Goal: Task Accomplishment & Management: Complete application form

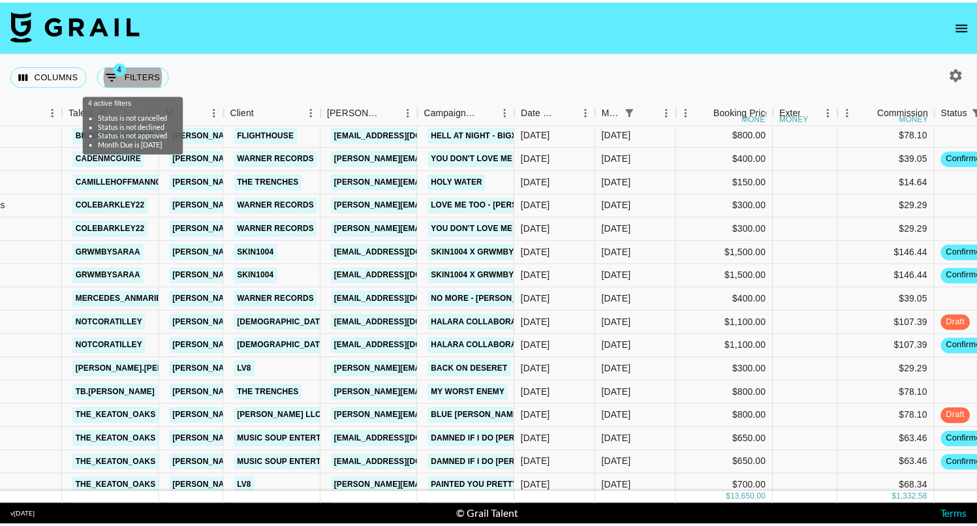
scroll to position [20, 205]
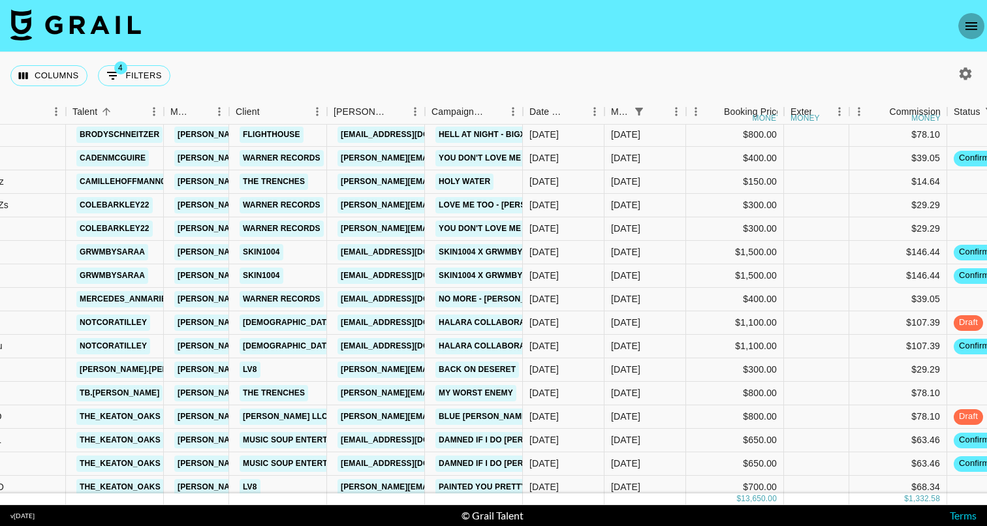
click at [970, 29] on icon "open drawer" at bounding box center [971, 26] width 12 height 8
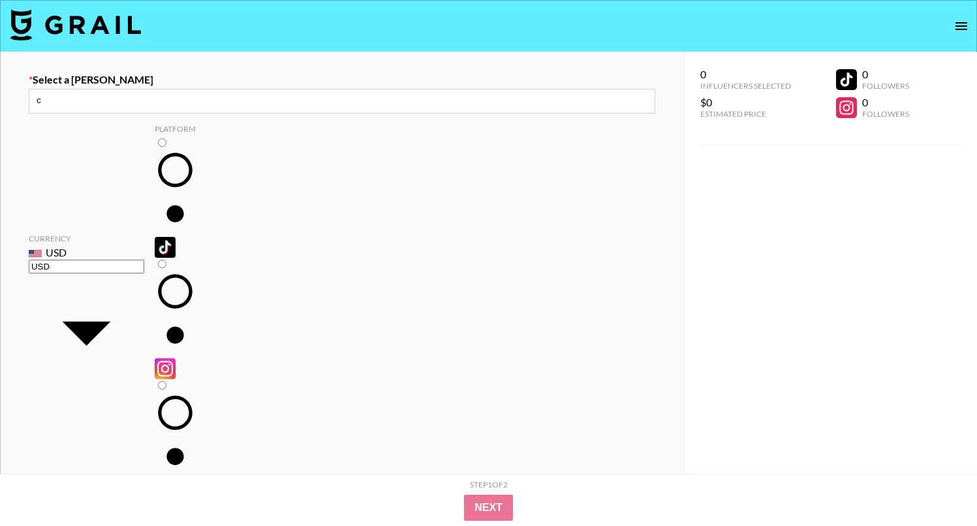
click at [56, 104] on input "c" at bounding box center [47, 100] width 20 height 10
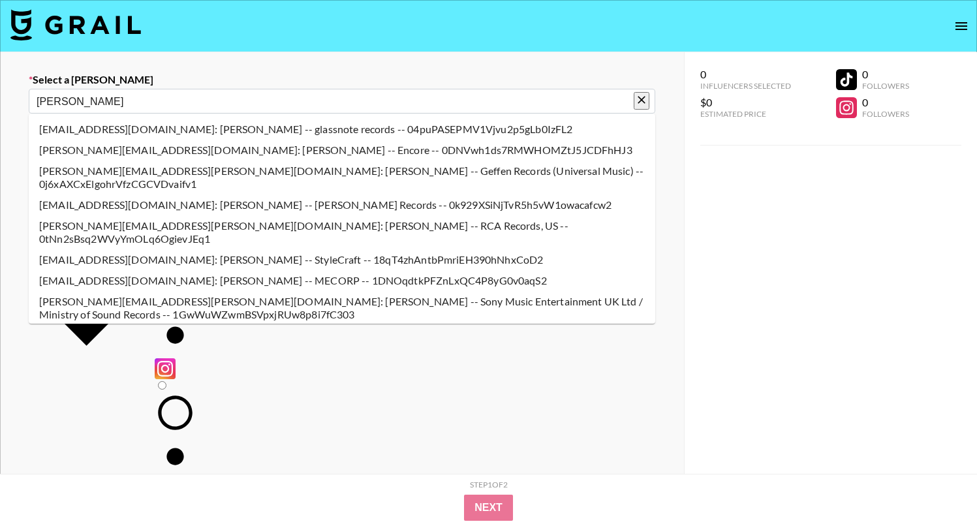
click at [532, 104] on input "cora" at bounding box center [333, 101] width 593 height 15
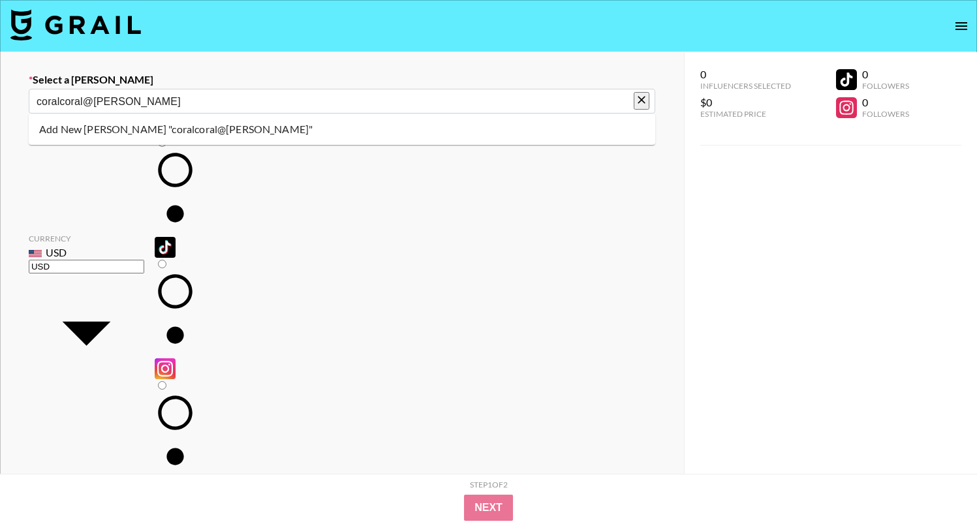
click at [61, 101] on input "coralcoral@genni" at bounding box center [333, 101] width 593 height 15
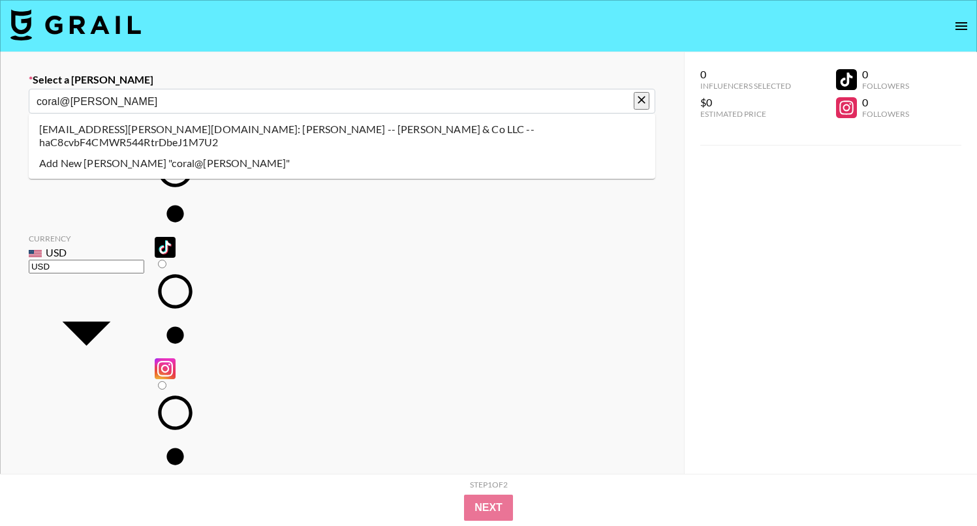
click at [100, 129] on li "coral@genni.com: Coral Goldstein -- Genni & Co LLC -- haC8cvbF4CMWR544RtrDbeJ1M…" at bounding box center [342, 136] width 627 height 34
type input "coral@genni.com: Coral Goldstein -- Genni & Co LLC -- haC8cvbF4CMWR544RtrDbeJ1M…"
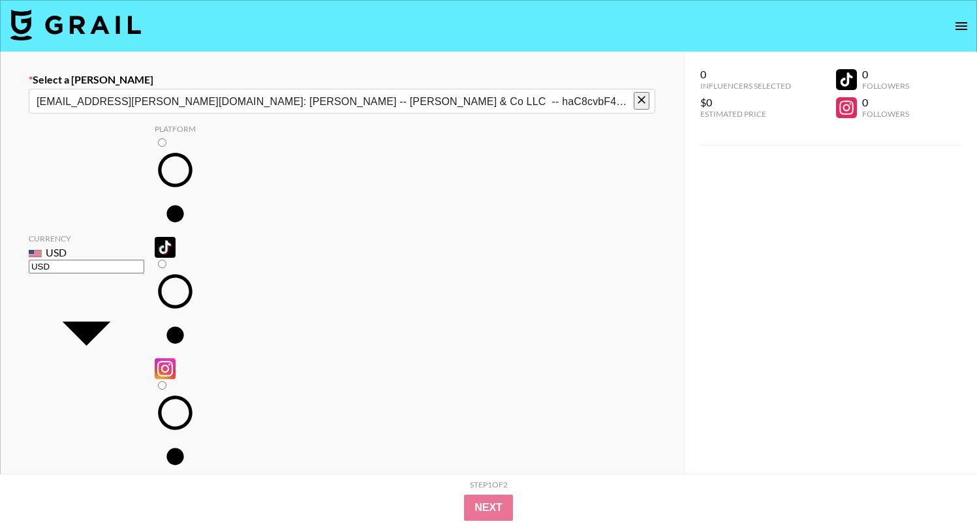
click at [158, 147] on input "radio" at bounding box center [162, 142] width 8 height 8
radio input "true"
click at [138, 516] on input at bounding box center [350, 526] width 594 height 21
type input "Camille"
drag, startPoint x: 184, startPoint y: 291, endPoint x: 413, endPoint y: 382, distance: 245.8
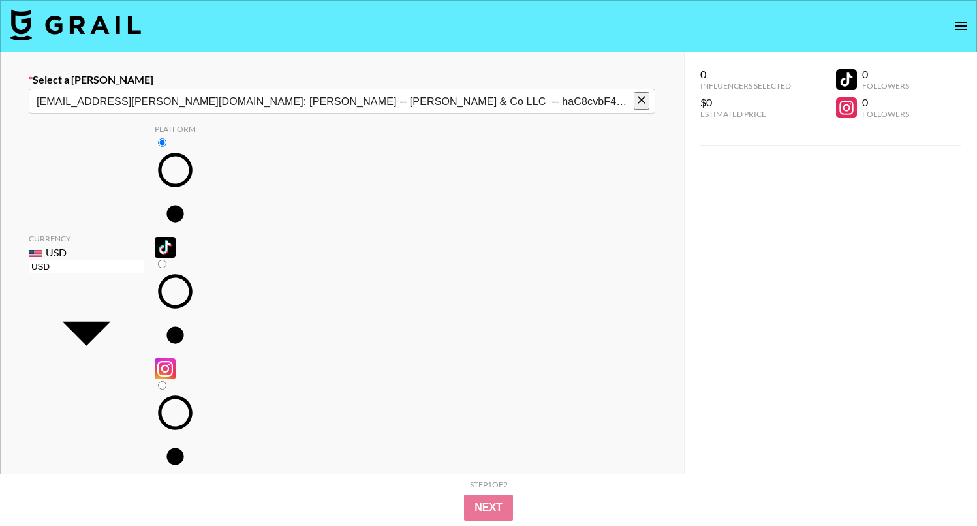
checkbox input "true"
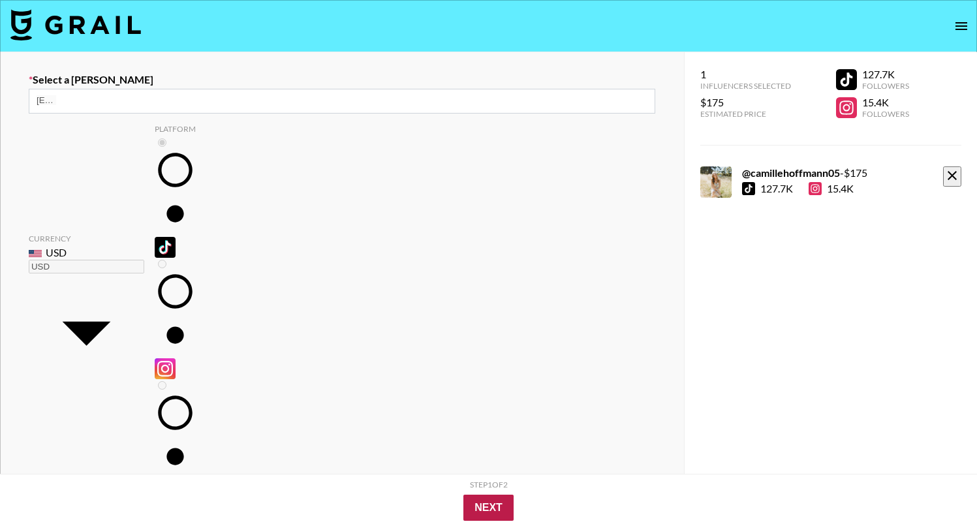
type input "175"
click at [501, 498] on button "Next" at bounding box center [488, 508] width 50 height 26
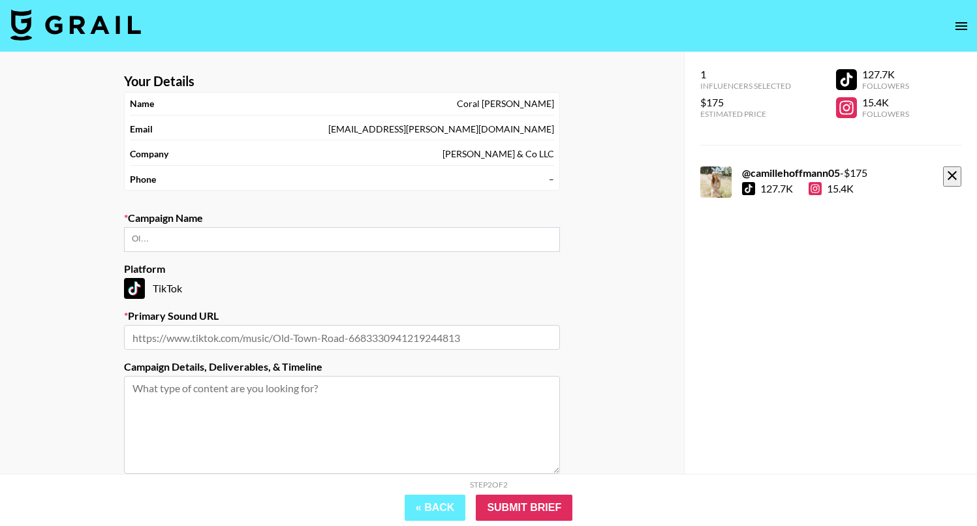
click at [151, 234] on input "text" at bounding box center [142, 239] width 20 height 10
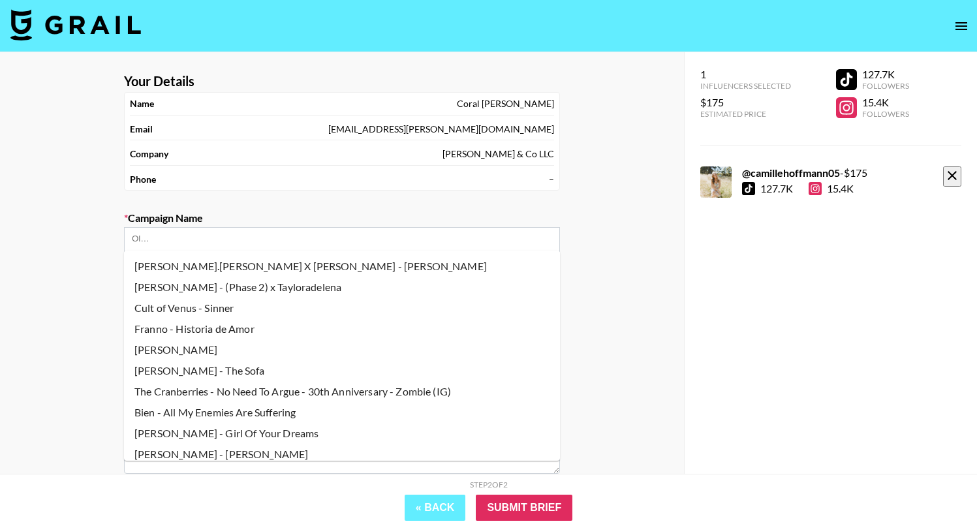
type input "j"
paste input "original sound [PERSON_NAME]"
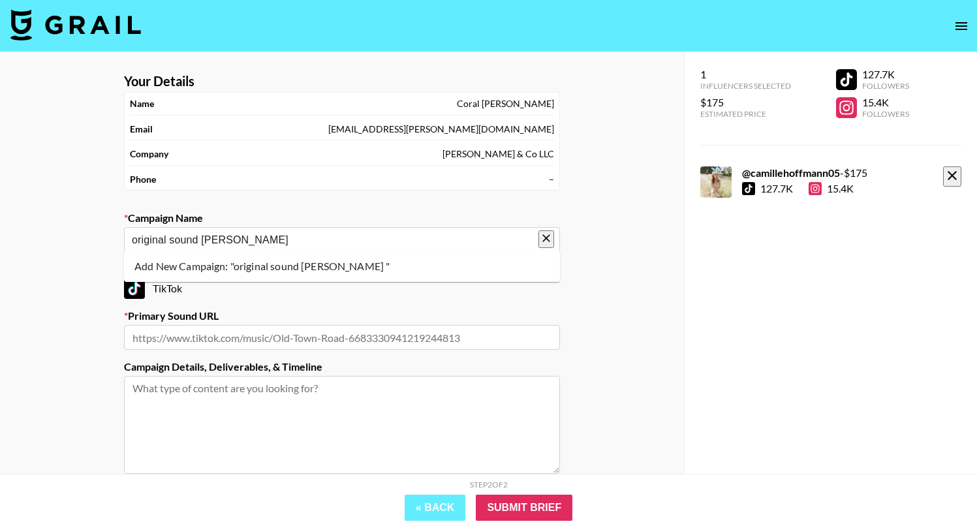
click at [315, 266] on li "Add New Campaign: "original sound Jevon Dewand "" at bounding box center [342, 266] width 436 height 21
type input "original sound [PERSON_NAME]"
click at [367, 334] on input "text" at bounding box center [342, 337] width 436 height 25
paste input "https://www.tiktok.com/music/original-sound-7521127840448875294?is_from_webapp=…"
type input "https://www.tiktok.com/music/original-sound-7521127840448875294?is_from_webapp=…"
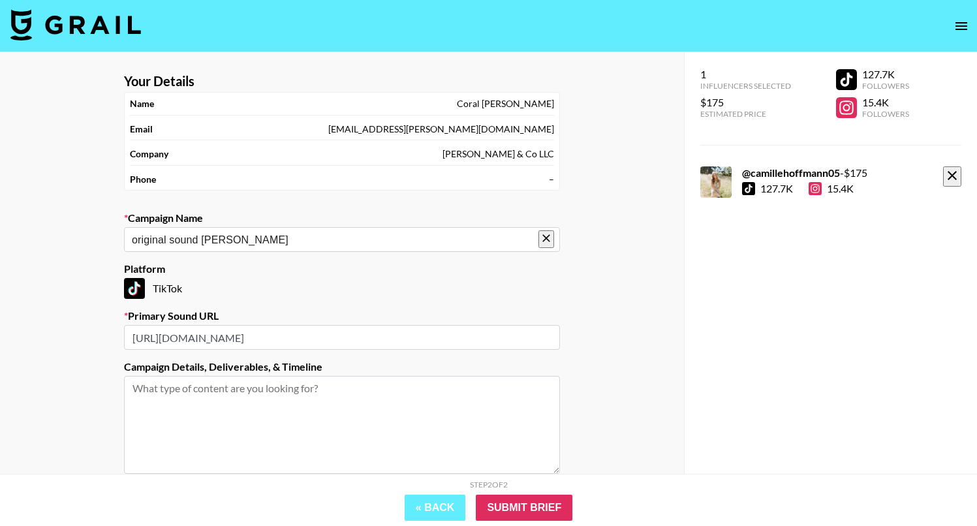
click at [446, 403] on textarea at bounding box center [342, 425] width 436 height 98
click at [518, 509] on input "Submit Brief" at bounding box center [524, 508] width 97 height 26
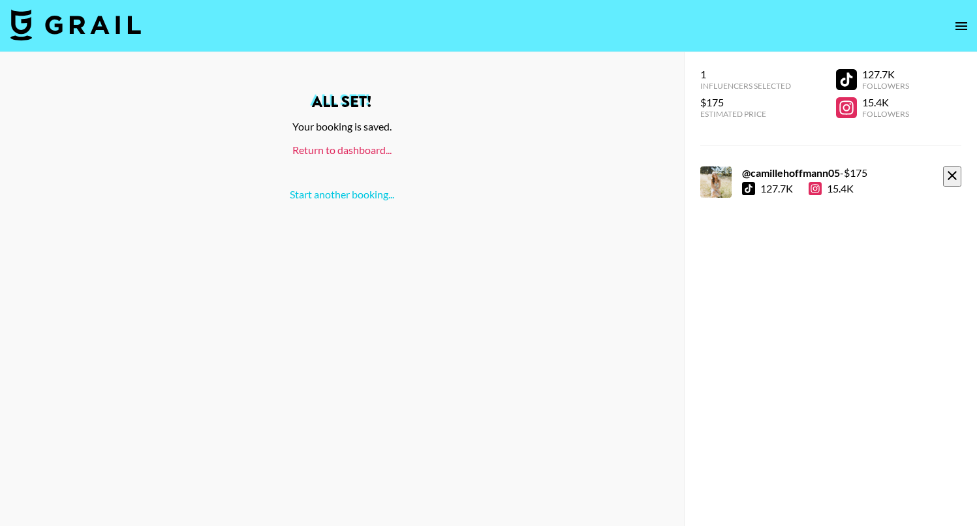
click at [362, 154] on link "Return to dashboard..." at bounding box center [341, 150] width 99 height 12
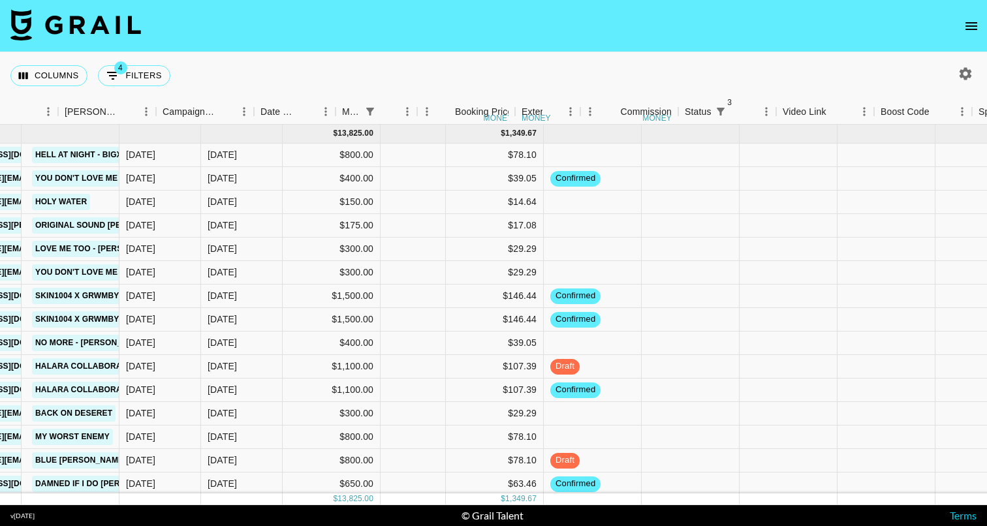
scroll to position [0, 682]
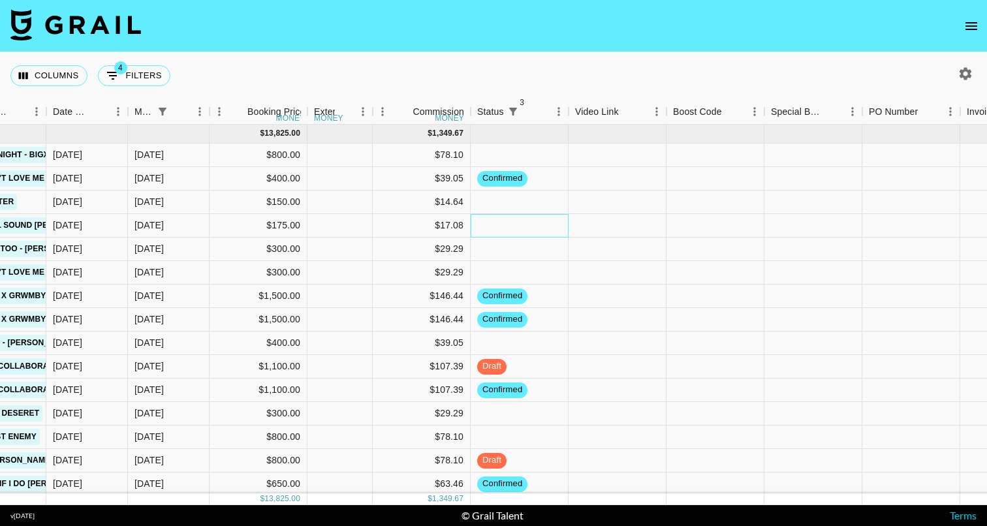
click at [560, 225] on div at bounding box center [520, 226] width 98 height 24
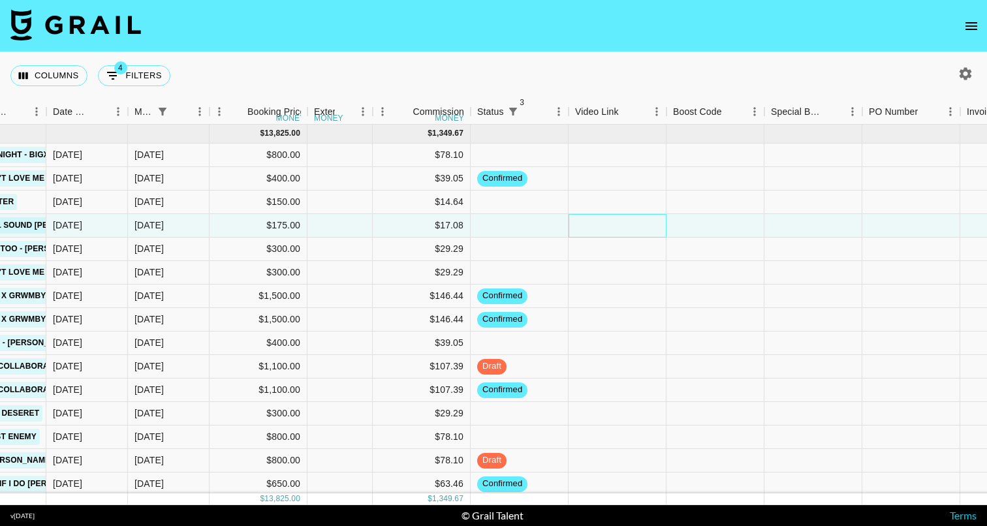
click at [601, 227] on div at bounding box center [618, 226] width 98 height 24
type input "[URL][DOMAIN_NAME]"
click at [695, 234] on div at bounding box center [716, 226] width 98 height 24
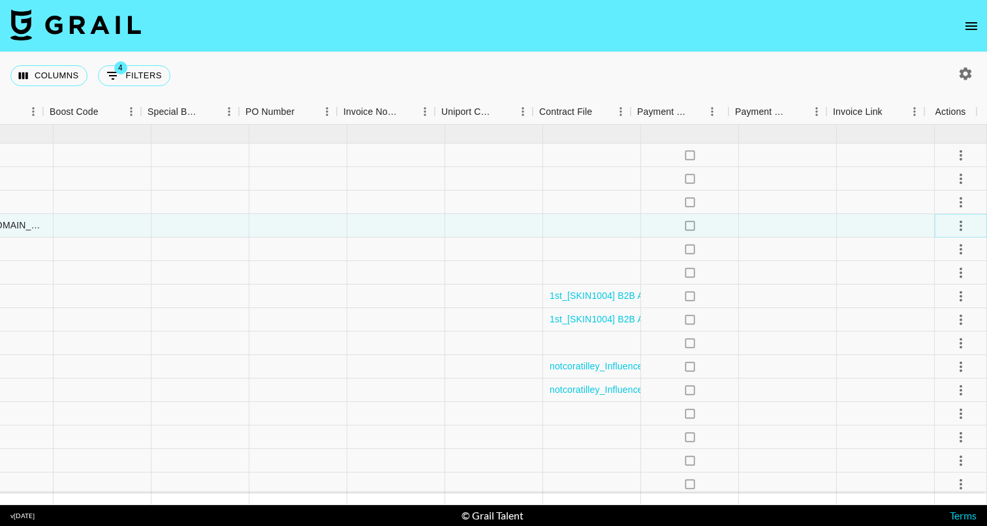
scroll to position [0, 1304]
click at [957, 232] on icon "select merge strategy" at bounding box center [961, 226] width 16 height 16
click at [919, 351] on div "Approve" at bounding box center [933, 348] width 40 height 16
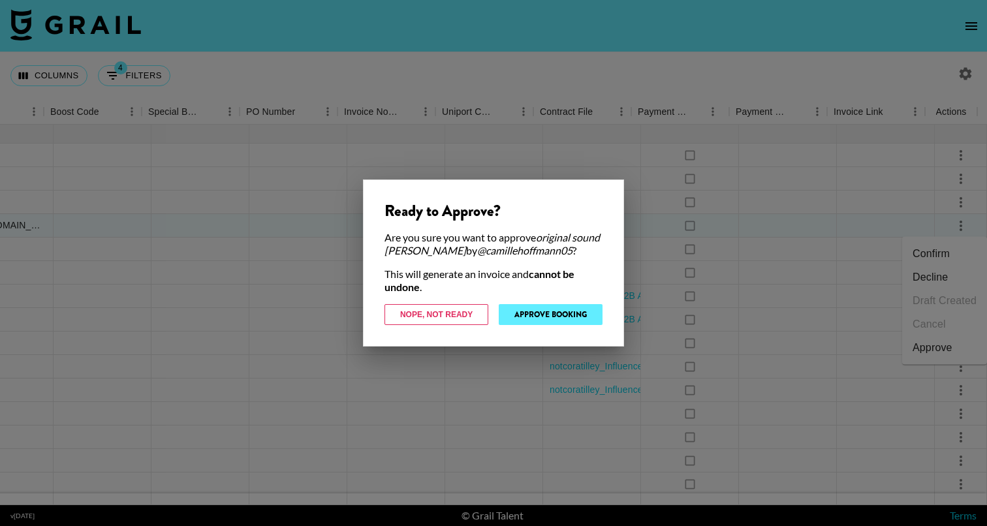
click at [576, 308] on button "Approve Booking" at bounding box center [551, 314] width 104 height 21
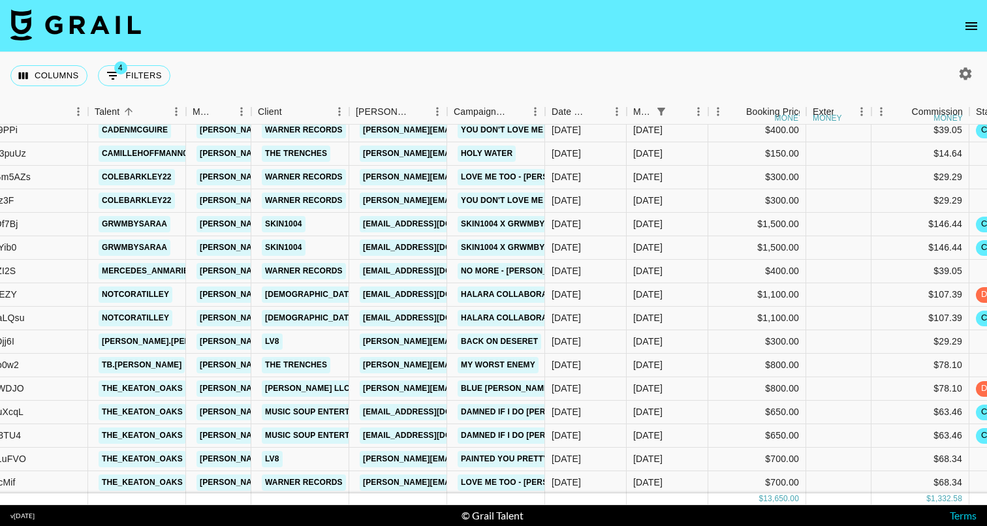
scroll to position [106, 183]
